Goal: Task Accomplishment & Management: Use online tool/utility

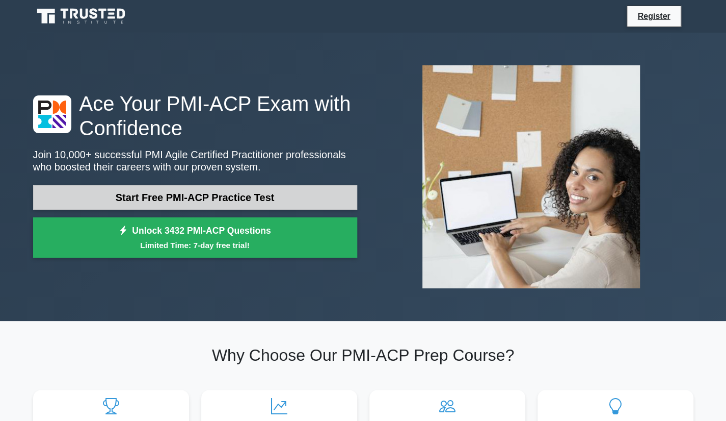
click at [281, 199] on link "Start Free PMI-ACP Practice Test" at bounding box center [195, 197] width 324 height 24
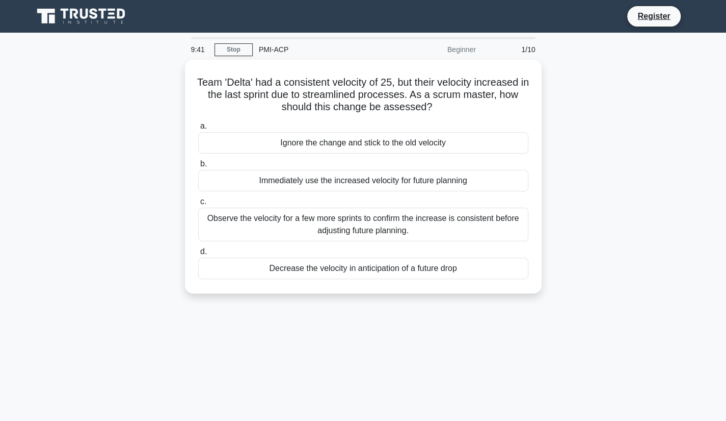
click at [381, 48] on div "PMI-ACP" at bounding box center [323, 49] width 140 height 20
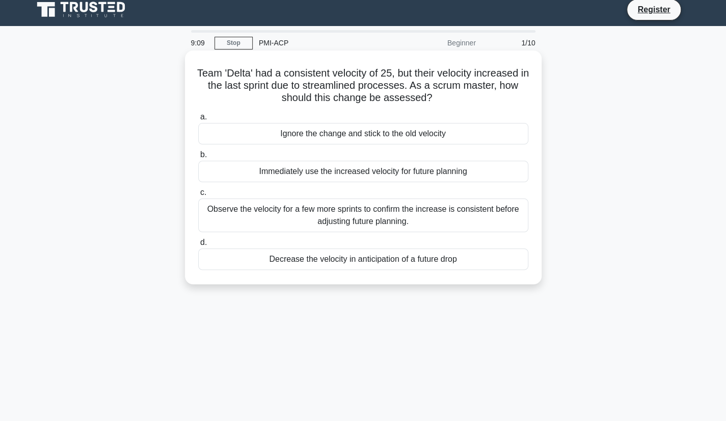
scroll to position [7, 0]
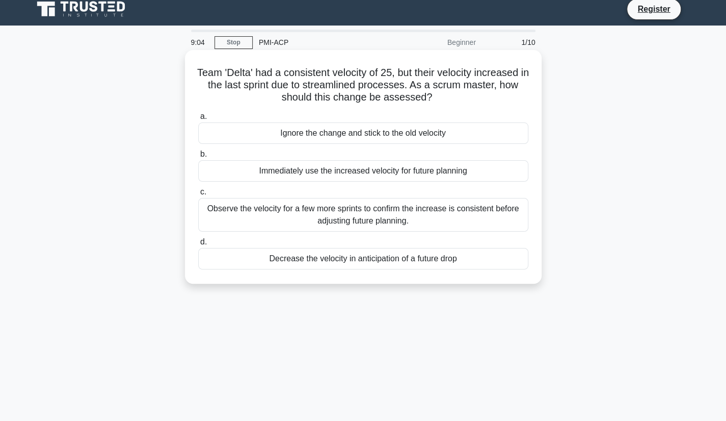
click at [373, 213] on div "Observe the velocity for a few more sprints to confirm the increase is consiste…" at bounding box center [363, 215] width 330 height 34
click at [198, 195] on input "c. Observe the velocity for a few more sprints to confirm the increase is consi…" at bounding box center [198, 192] width 0 height 7
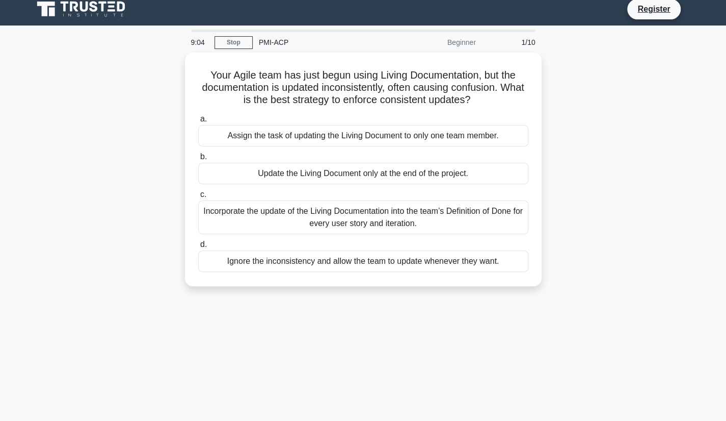
scroll to position [0, 0]
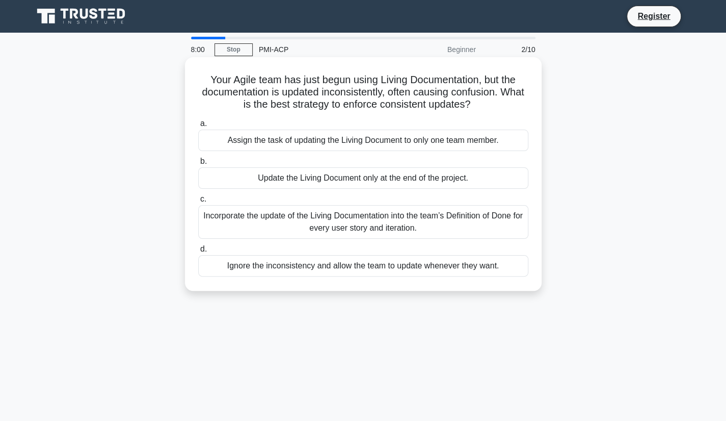
click at [359, 180] on div "Update the Living Document only at the end of the project." at bounding box center [363, 177] width 330 height 21
click at [198, 165] on input "b. Update the Living Document only at the end of the project." at bounding box center [198, 161] width 0 height 7
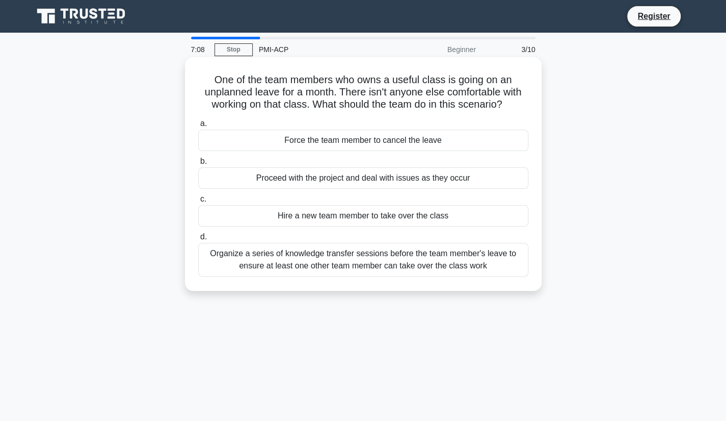
click at [379, 255] on div "Organize a series of knowledge transfer sessions before the team member's leave…" at bounding box center [363, 260] width 330 height 34
click at [198, 240] on input "d. Organize a series of knowledge transfer sessions before the team member's le…" at bounding box center [198, 236] width 0 height 7
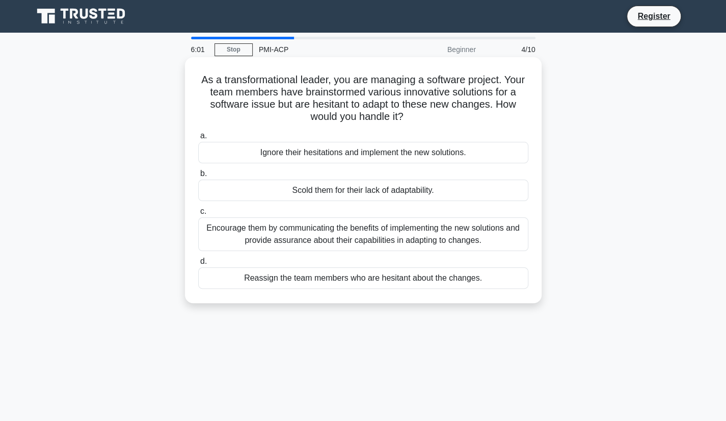
click at [380, 236] on div "Encourage them by communicating the benefits of implementing the new solutions …" at bounding box center [363, 234] width 330 height 34
click at [198, 215] on input "c. Encourage them by communicating the benefits of implementing the new solutio…" at bounding box center [198, 211] width 0 height 7
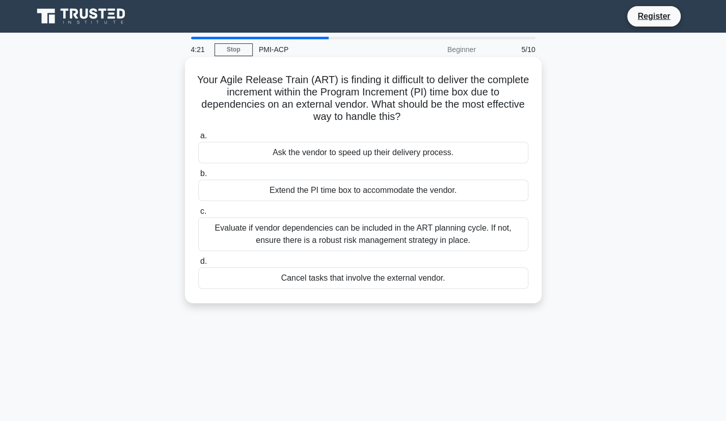
click at [303, 231] on div "Evaluate if vendor dependencies can be included in the ART planning cycle. If n…" at bounding box center [363, 234] width 330 height 34
click at [198, 215] on input "c. Evaluate if vendor dependencies can be included in the ART planning cycle. I…" at bounding box center [198, 211] width 0 height 7
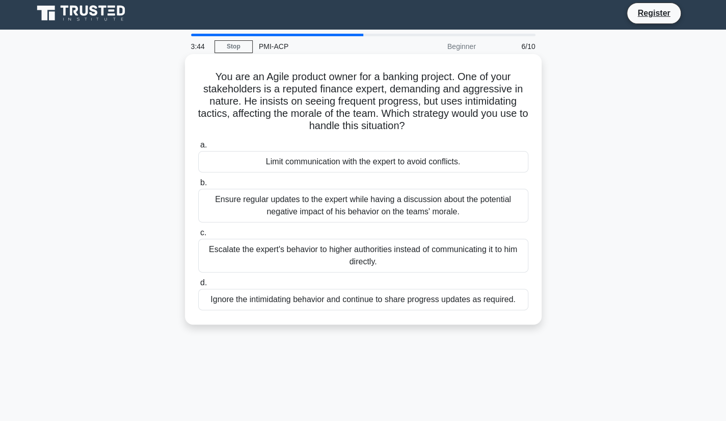
scroll to position [4, 0]
click at [379, 214] on div "Ensure regular updates to the expert while having a discussion about the potent…" at bounding box center [363, 205] width 330 height 34
click at [198, 186] on input "b. Ensure regular updates to the expert while having a discussion about the pot…" at bounding box center [198, 182] width 0 height 7
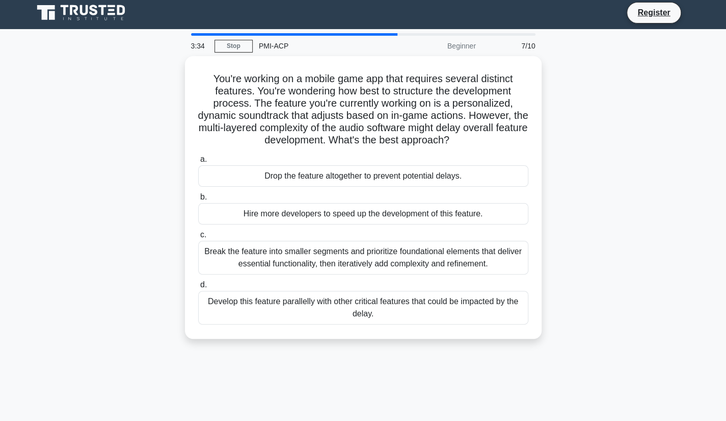
scroll to position [0, 0]
